Goal: Task Accomplishment & Management: Use online tool/utility

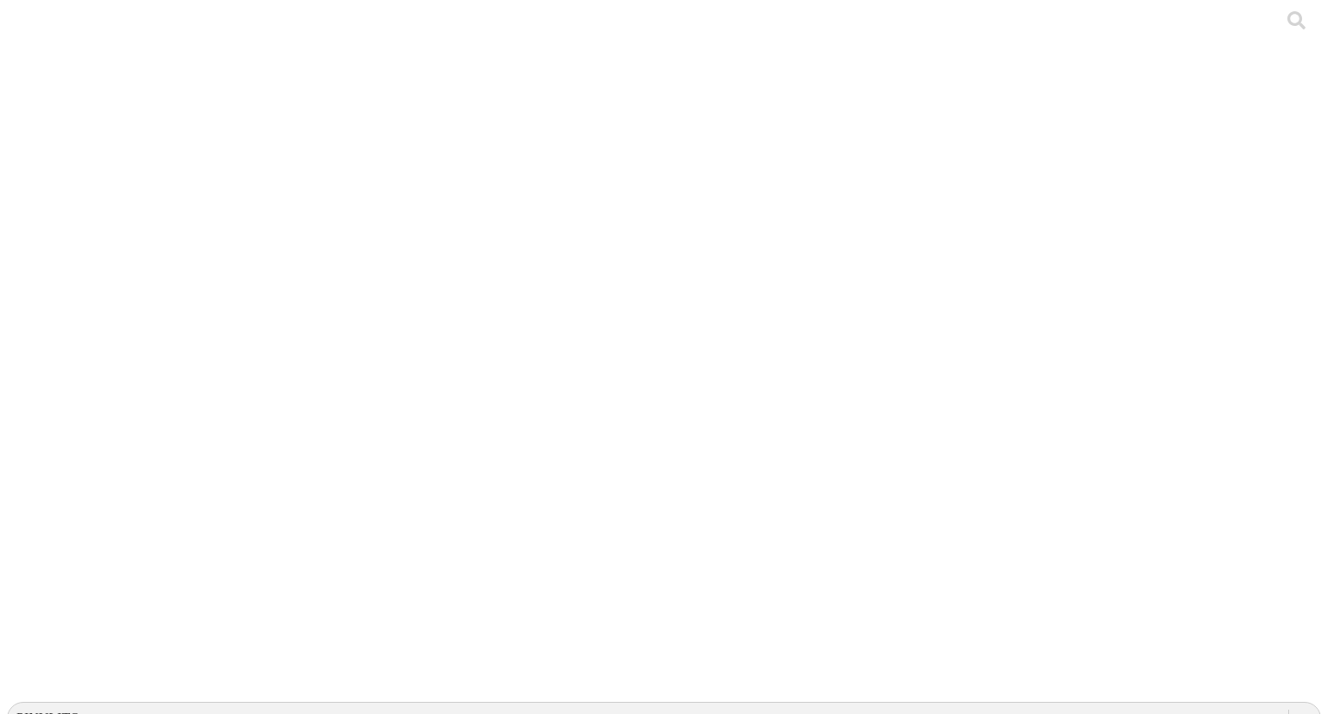
click at [1296, 710] on icon at bounding box center [1304, 718] width 17 height 17
